Goal: Find specific page/section

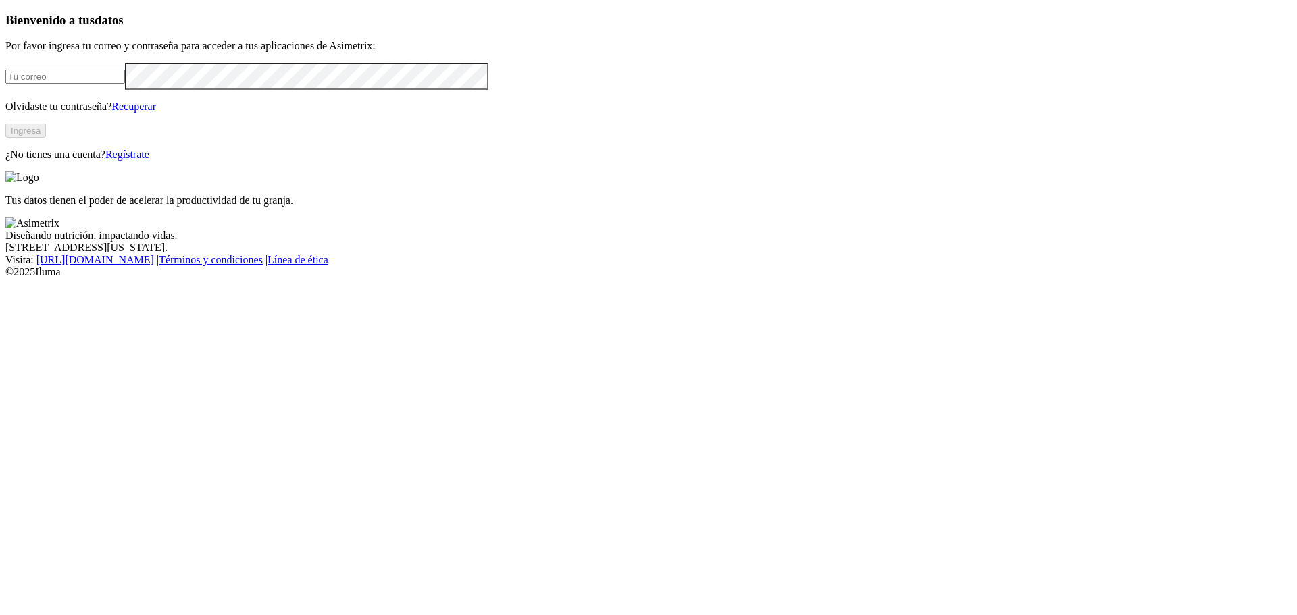
type input "[PERSON_NAME][EMAIL_ADDRESS][PERSON_NAME][DOMAIN_NAME]"
click at [46, 138] on button "Ingresa" at bounding box center [25, 131] width 41 height 14
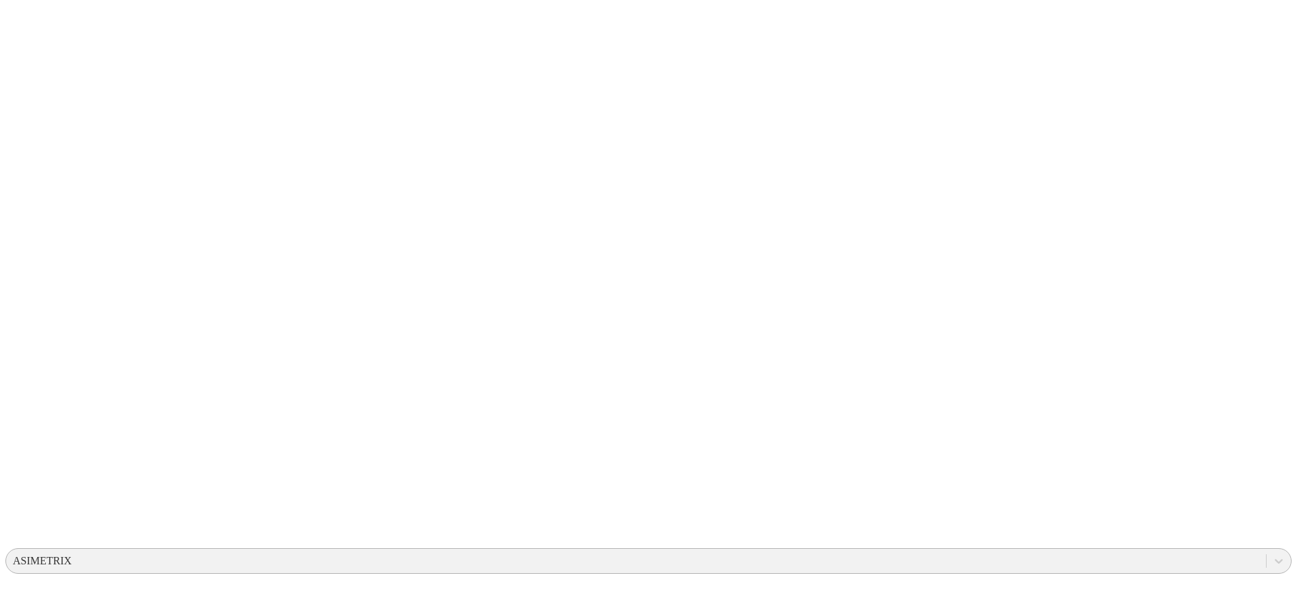
click at [72, 555] on div "ASIMETRIX" at bounding box center [42, 561] width 59 height 12
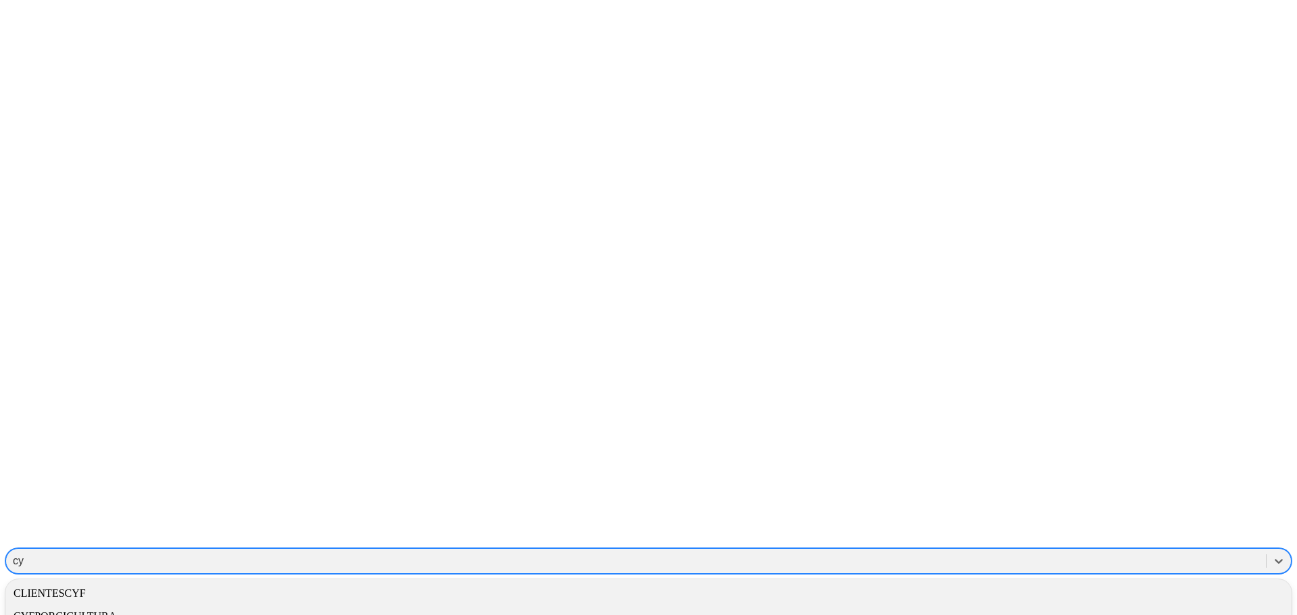
type input "cyf"
click at [1089, 605] on div "CYFPORCICULTURA" at bounding box center [648, 616] width 1286 height 23
